Goal: Transaction & Acquisition: Purchase product/service

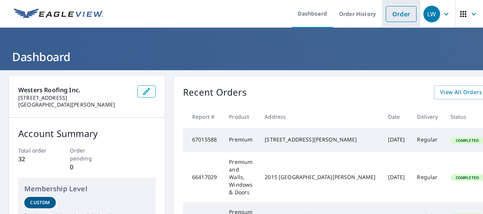
click at [389, 18] on link "Order" at bounding box center [400, 14] width 31 height 16
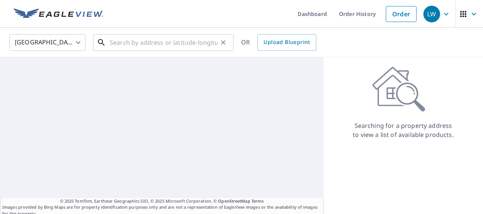
click at [185, 49] on input "text" at bounding box center [164, 42] width 108 height 21
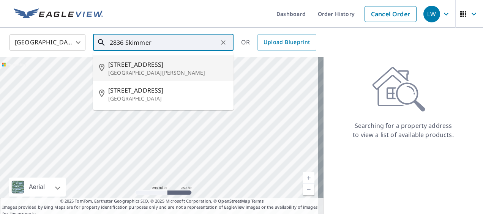
click at [177, 64] on span "[STREET_ADDRESS]" at bounding box center [167, 64] width 119 height 9
type input "[STREET_ADDRESS][PERSON_NAME]"
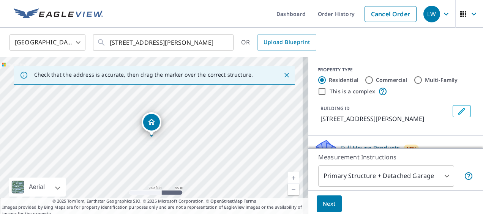
scroll to position [116, 0]
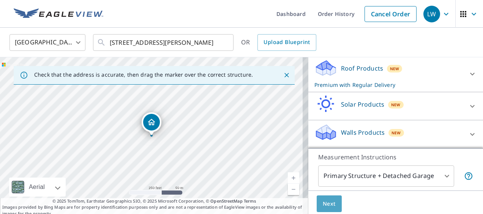
click at [330, 200] on button "Next" at bounding box center [328, 203] width 25 height 17
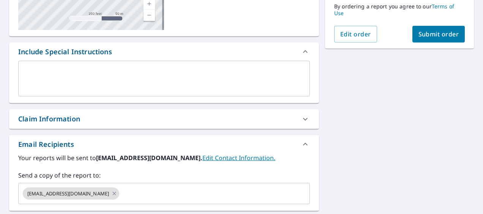
scroll to position [151, 0]
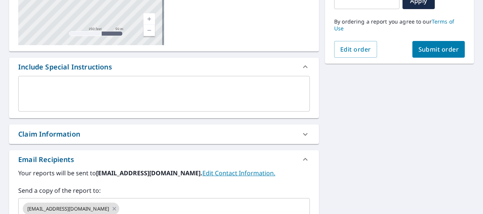
click at [428, 50] on span "Submit order" at bounding box center [438, 49] width 41 height 8
